Goal: Task Accomplishment & Management: Complete application form

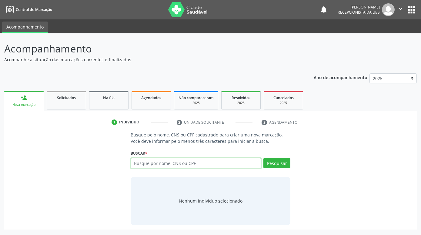
click at [181, 166] on input "text" at bounding box center [196, 163] width 131 height 10
paste input "[PERSON_NAME]"
type input "[PERSON_NAME]"
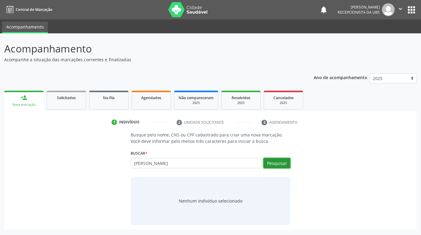
click at [280, 163] on button "Pesquisar" at bounding box center [277, 163] width 27 height 10
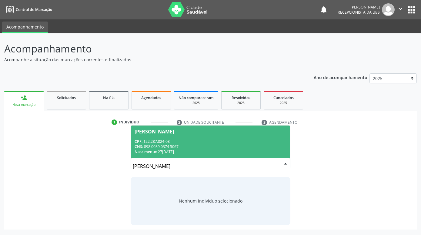
click at [253, 138] on span "[PERSON_NAME] CPF: 122.287.824-08 CNS: 898 0039 0374 5067 Nascimento: 2[DATE]" at bounding box center [210, 142] width 159 height 32
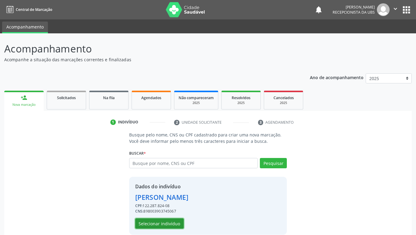
click at [177, 225] on button "Selecionar indivíduo" at bounding box center [159, 223] width 49 height 10
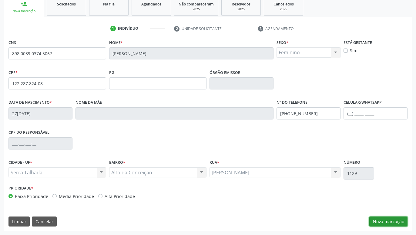
click at [388, 222] on button "Nova marcação" at bounding box center [389, 222] width 38 height 10
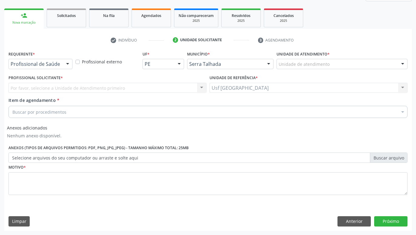
click at [66, 63] on div at bounding box center [67, 64] width 9 height 10
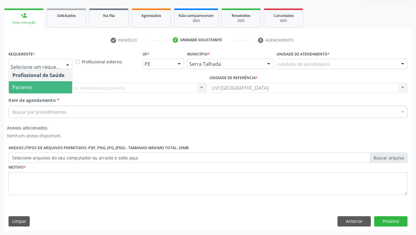
click at [42, 85] on span "Paciente" at bounding box center [40, 87] width 63 height 12
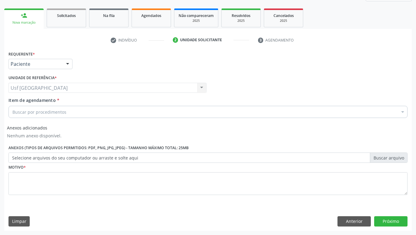
click at [102, 111] on div "Buscar por procedimentos" at bounding box center [207, 112] width 399 height 12
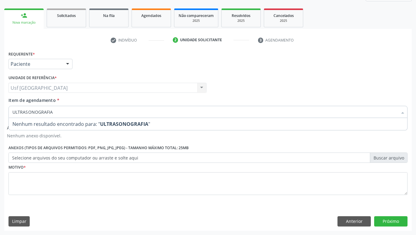
click at [27, 112] on input "ULTRASONOGRAFIA" at bounding box center [204, 112] width 385 height 12
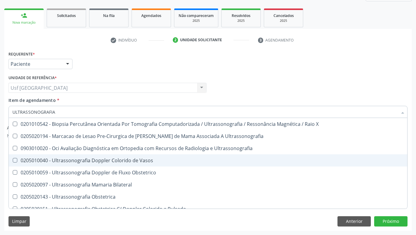
scroll to position [40, 0]
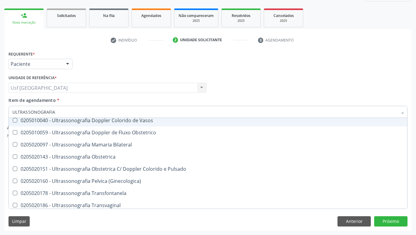
click at [65, 112] on input "ULTRASSONOGRAFIA" at bounding box center [204, 112] width 385 height 12
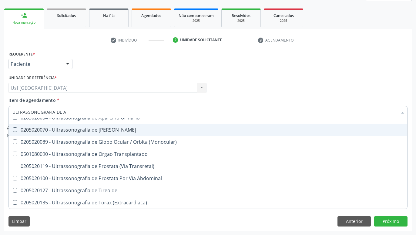
scroll to position [0, 0]
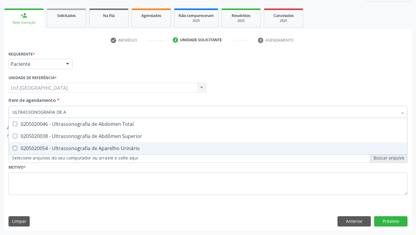
type input "ULTRASSONOGRAFIA DE AB"
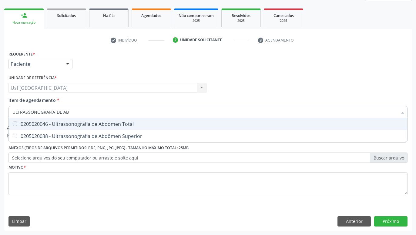
click at [103, 126] on div "0205020046 - Ultrassonografia de Abdomen Total" at bounding box center [207, 124] width 391 height 5
checkbox Total "true"
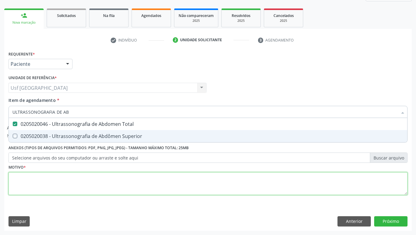
click at [124, 184] on textarea at bounding box center [207, 183] width 399 height 23
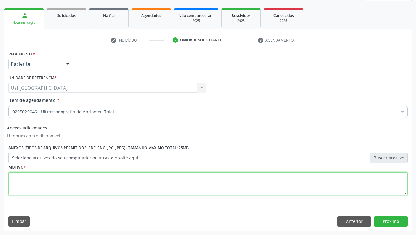
type textarea "."
click at [17, 177] on textarea "POSIVEL [MEDICAL_DATA]" at bounding box center [207, 183] width 399 height 23
type textarea "POSSÍVEL HÉRNIA"
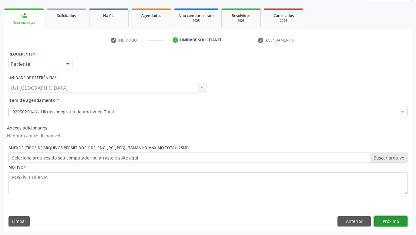
click at [395, 221] on button "Próximo" at bounding box center [390, 221] width 33 height 10
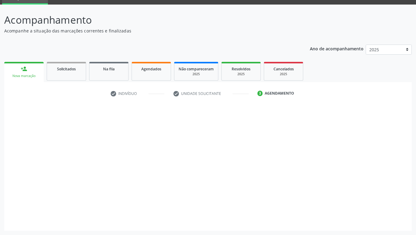
scroll to position [29, 0]
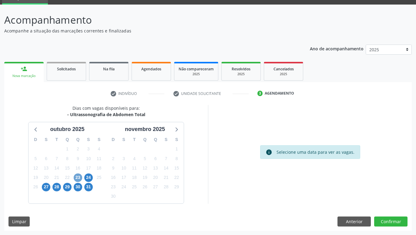
click at [77, 176] on span "23" at bounding box center [78, 178] width 8 height 8
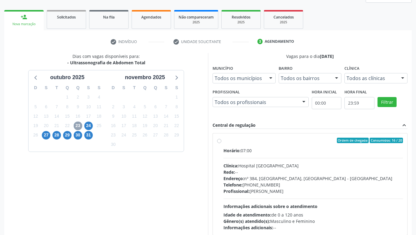
scroll to position [91, 0]
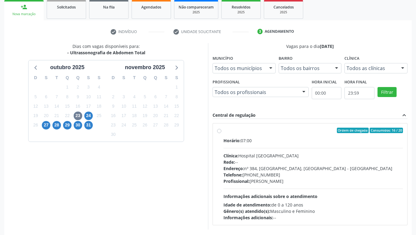
click at [224, 131] on label "Ordem de chegada Consumidos: 16 / 20 Horário: 07:00 Clínica: Hospital [GEOGRAPH…" at bounding box center [314, 174] width 180 height 93
click at [219, 131] on input "Ordem de chegada Consumidos: 16 / 20 Horário: 07:00 Clínica: Hospital [GEOGRAPH…" at bounding box center [219, 130] width 4 height 5
radio input "true"
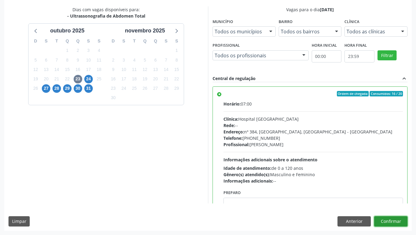
click at [391, 223] on button "Confirmar" at bounding box center [390, 221] width 33 height 10
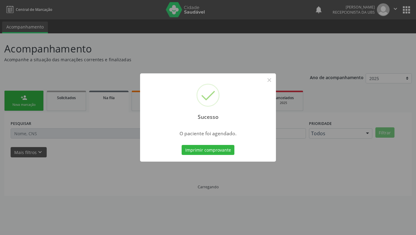
scroll to position [0, 0]
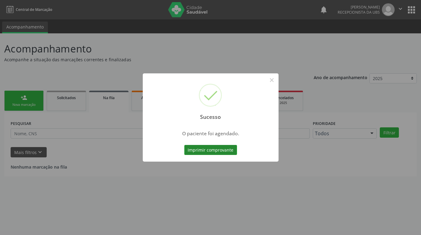
click at [228, 149] on button "Imprimir comprovante" at bounding box center [210, 150] width 53 height 10
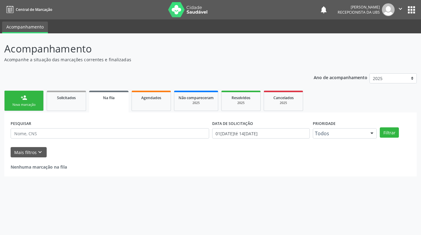
click at [15, 99] on link "person_add Nova marcação" at bounding box center [23, 101] width 39 height 20
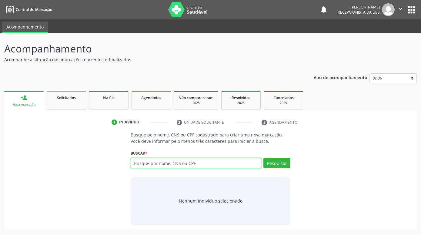
click at [217, 163] on input "text" at bounding box center [196, 163] width 131 height 10
paste input "[PERSON_NAME]"
type input "[PERSON_NAME]"
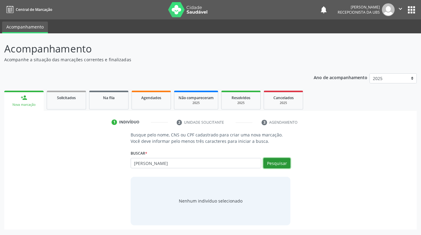
click at [276, 163] on button "Pesquisar" at bounding box center [277, 163] width 27 height 10
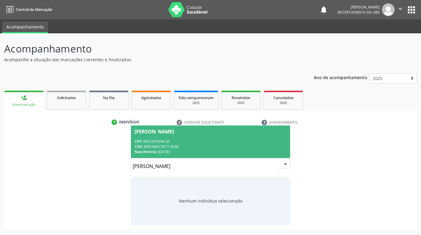
click at [216, 135] on span "[PERSON_NAME] CPF: 005.379.954-20 CNS: 898 0063 9311 4128 Nascimento: 0[DATE]" at bounding box center [210, 142] width 159 height 32
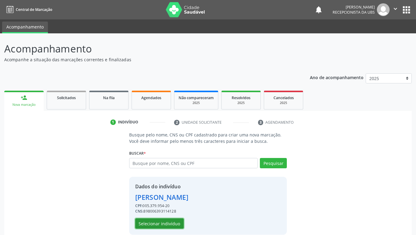
click at [175, 223] on button "Selecionar indivíduo" at bounding box center [159, 223] width 49 height 10
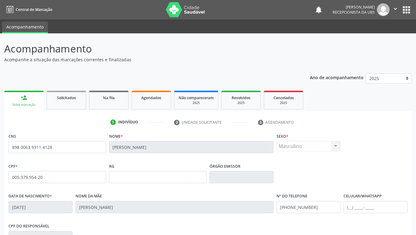
scroll to position [93, 0]
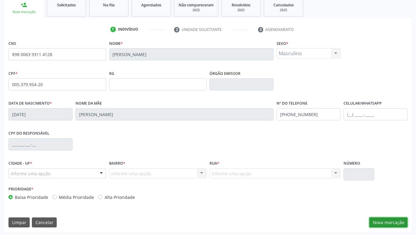
click at [395, 222] on button "Nova marcação" at bounding box center [389, 223] width 38 height 10
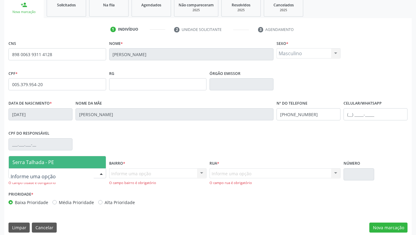
click at [96, 172] on div "Serra Talhada - PE Nenhum resultado encontrado para: " " Nenhuma opção encontra…" at bounding box center [57, 173] width 98 height 10
click at [83, 161] on span "Serra Talhada - PE" at bounding box center [57, 162] width 97 height 12
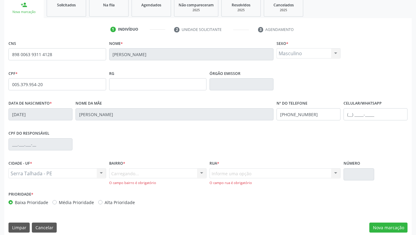
click at [126, 175] on div "Carregando... Nenhum resultado encontrado para: " " Nenhuma opção encontrada. D…" at bounding box center [158, 176] width 98 height 17
click at [138, 173] on div "Carregando... Nenhum resultado encontrado para: " " Nenhuma opção encontrada. D…" at bounding box center [158, 176] width 98 height 17
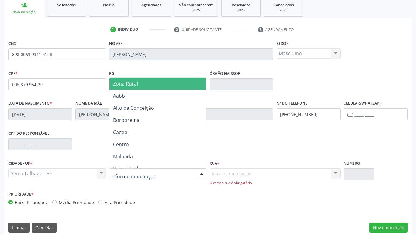
click at [167, 175] on input "text" at bounding box center [152, 177] width 83 height 12
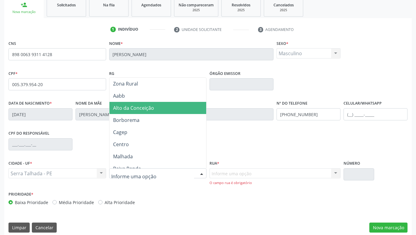
click at [142, 109] on span "Alto da Conceição" at bounding box center [133, 108] width 41 height 7
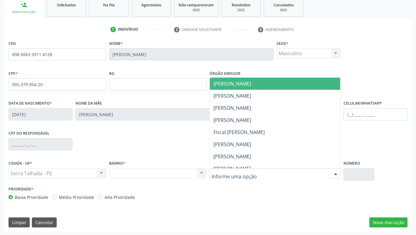
click at [243, 170] on div at bounding box center [275, 173] width 131 height 10
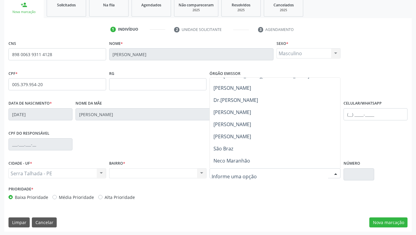
scroll to position [120, 0]
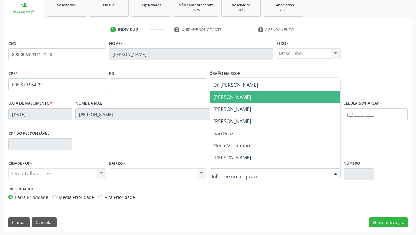
click at [235, 100] on span "[PERSON_NAME]" at bounding box center [233, 97] width 38 height 7
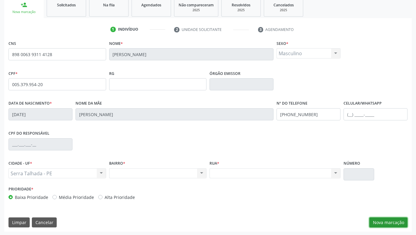
click at [392, 222] on button "Nova marcação" at bounding box center [389, 223] width 38 height 10
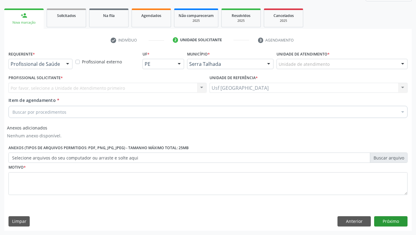
scroll to position [82, 0]
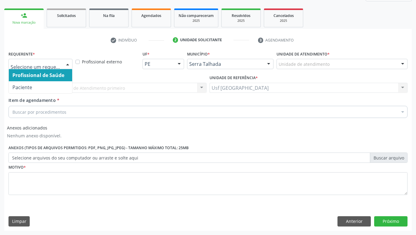
click at [69, 64] on div at bounding box center [67, 64] width 9 height 10
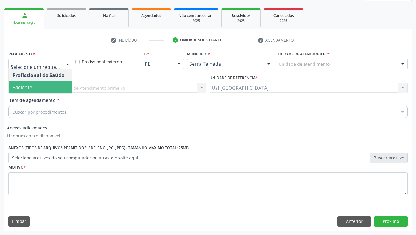
click at [45, 89] on span "Paciente" at bounding box center [40, 87] width 63 height 12
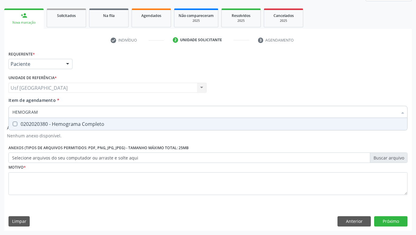
type input "HEMOGRAMA"
click at [72, 127] on div "0202020380 - Hemograma Completo" at bounding box center [207, 124] width 391 height 5
checkbox Completo "true"
type input "HEMOG"
checkbox Completo "false"
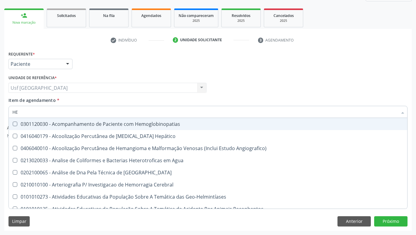
type input "H"
checkbox Completo "false"
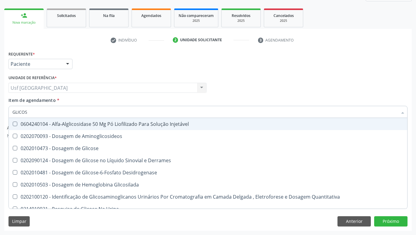
type input "GLICOSE"
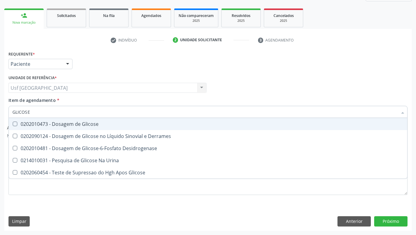
click at [80, 126] on div "0202010473 - Dosagem de Glicose" at bounding box center [207, 124] width 391 height 5
checkbox Glicose "true"
type input "GLICOS"
checkbox Glicose "false"
checkbox Desidrogenase "true"
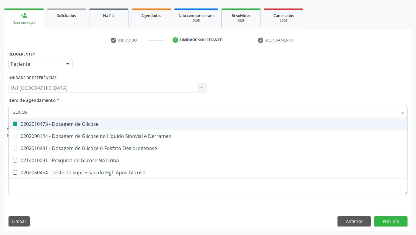
type input "GLICO"
checkbox Desidrogenase "false"
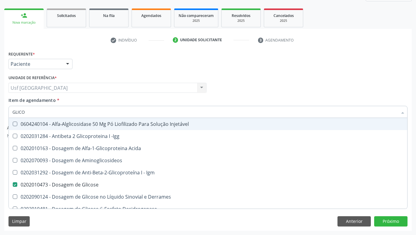
type input "GLIC"
checkbox Glicose "false"
checkbox Glicose "true"
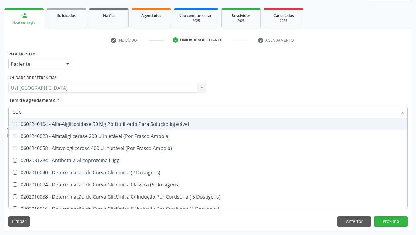
type input "GLI"
checkbox Glicose "false"
checkbox Glicosilada "true"
type input "GL"
checkbox Glicosilada "false"
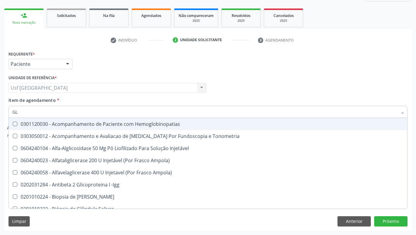
type input "G"
checkbox Glicose "false"
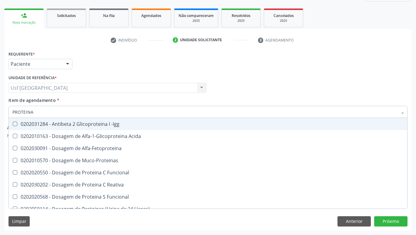
type input "PROTEINA C"
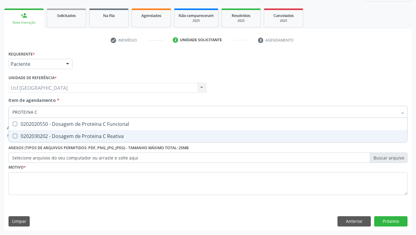
click at [67, 134] on div "0202030202 - Dosagem de Proteina C Reativa" at bounding box center [207, 136] width 391 height 5
checkbox Reativa "true"
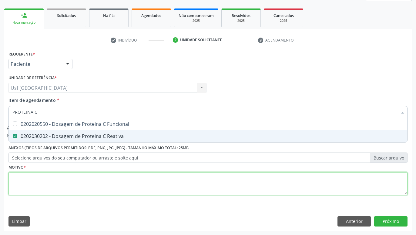
click at [82, 191] on textarea at bounding box center [207, 183] width 399 height 23
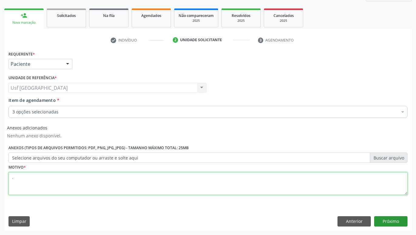
type textarea "."
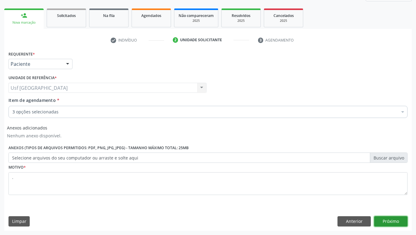
click at [393, 225] on button "Próximo" at bounding box center [390, 221] width 33 height 10
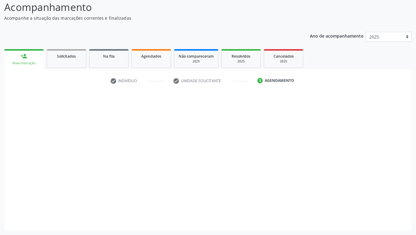
scroll to position [42, 0]
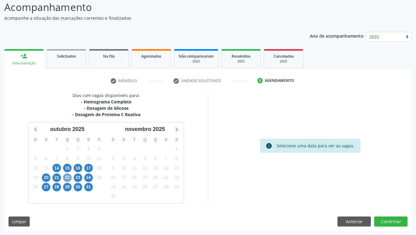
click at [66, 175] on span "22" at bounding box center [67, 178] width 8 height 8
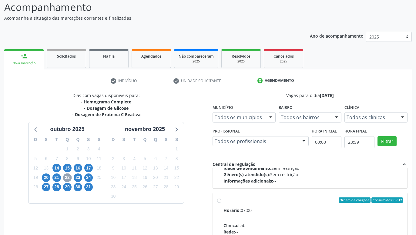
scroll to position [415, 0]
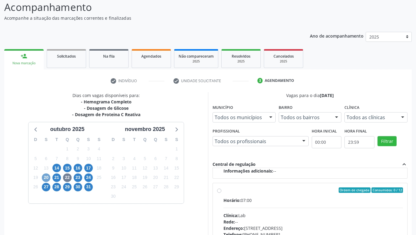
click at [47, 175] on span "20" at bounding box center [46, 178] width 8 height 8
click at [224, 190] on label "Ordem de chegada Consumidos: 6 / 12 Horário: 16:40 Clínica: S B Laboratorio de …" at bounding box center [314, 234] width 180 height 93
click at [218, 190] on input "Ordem de chegada Consumidos: 6 / 12 Horário: 16:40 Clínica: S B Laboratorio de …" at bounding box center [219, 190] width 4 height 5
radio input "true"
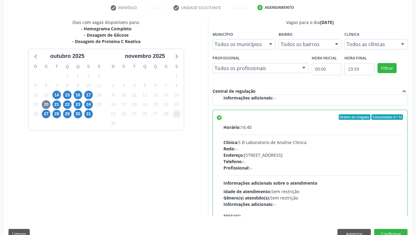
scroll to position [127, 0]
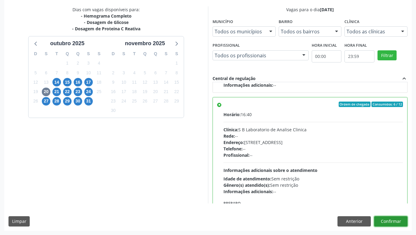
click at [383, 218] on button "Confirmar" at bounding box center [390, 221] width 33 height 10
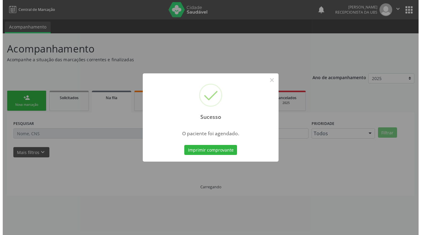
scroll to position [0, 0]
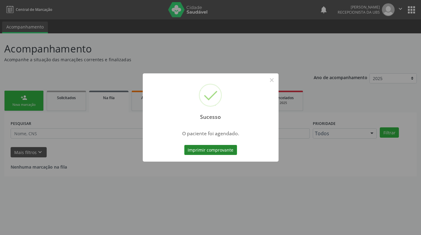
click at [224, 148] on button "Imprimir comprovante" at bounding box center [210, 150] width 53 height 10
